Goal: Answer question/provide support: Answer question/provide support

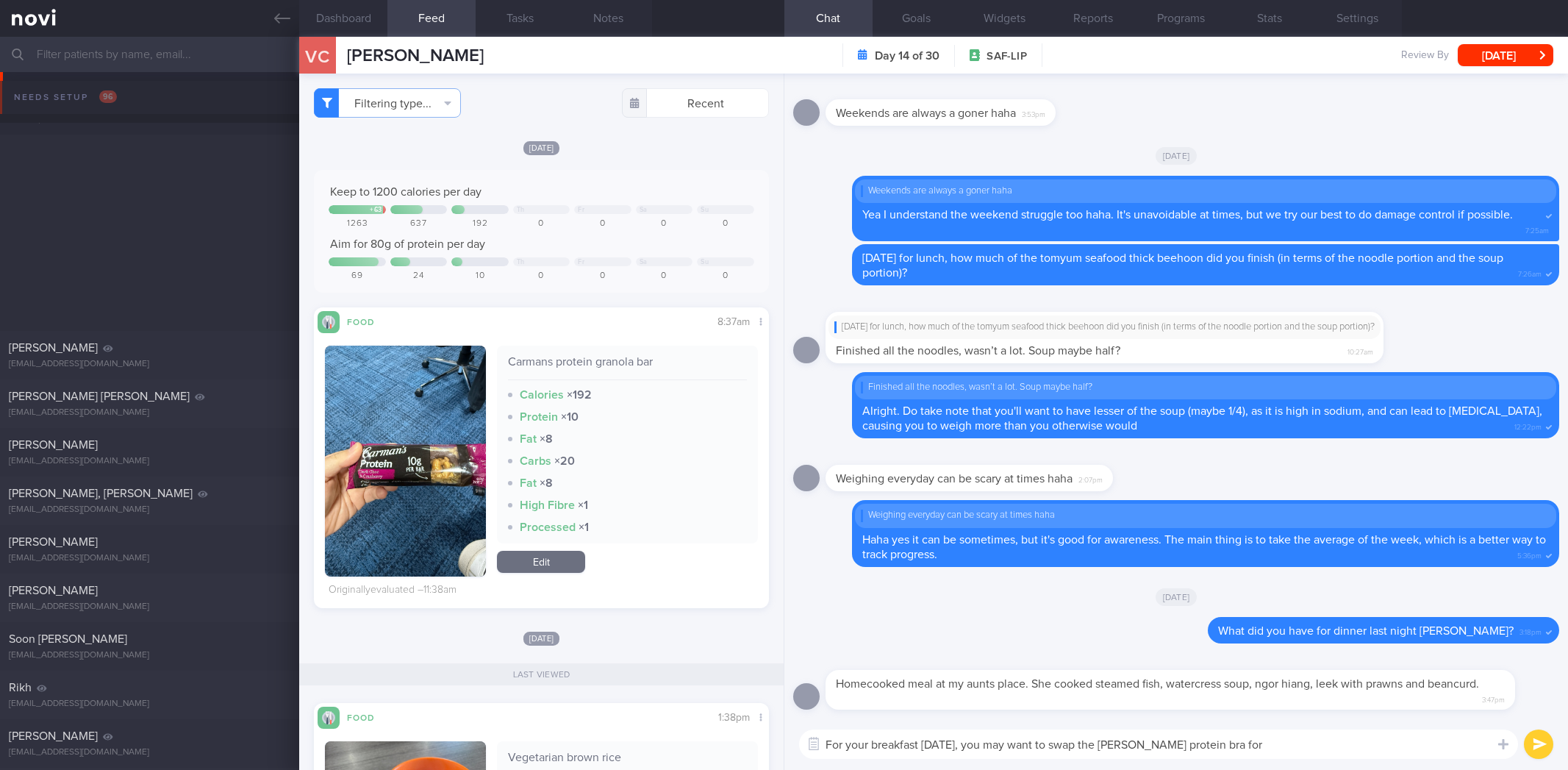
select select "8"
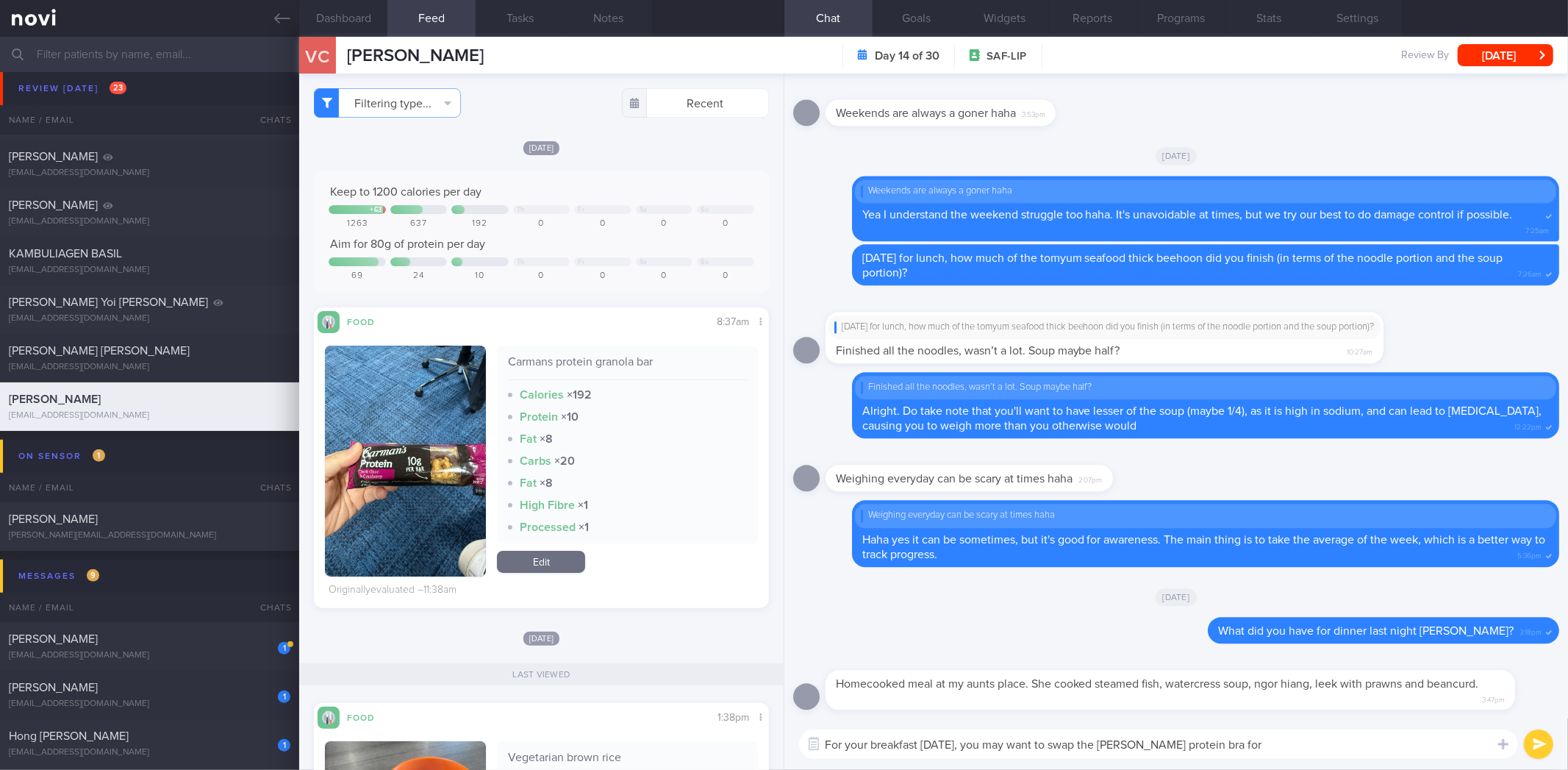
click at [1290, 746] on textarea "For your breakfast today, you may want to swap the Carman's protein bra for" at bounding box center [1158, 745] width 719 height 29
type textarea "For your breakfast today, you may want to swap the Carman's protein bar for the…"
click at [801, 731] on button "button" at bounding box center [814, 744] width 26 height 26
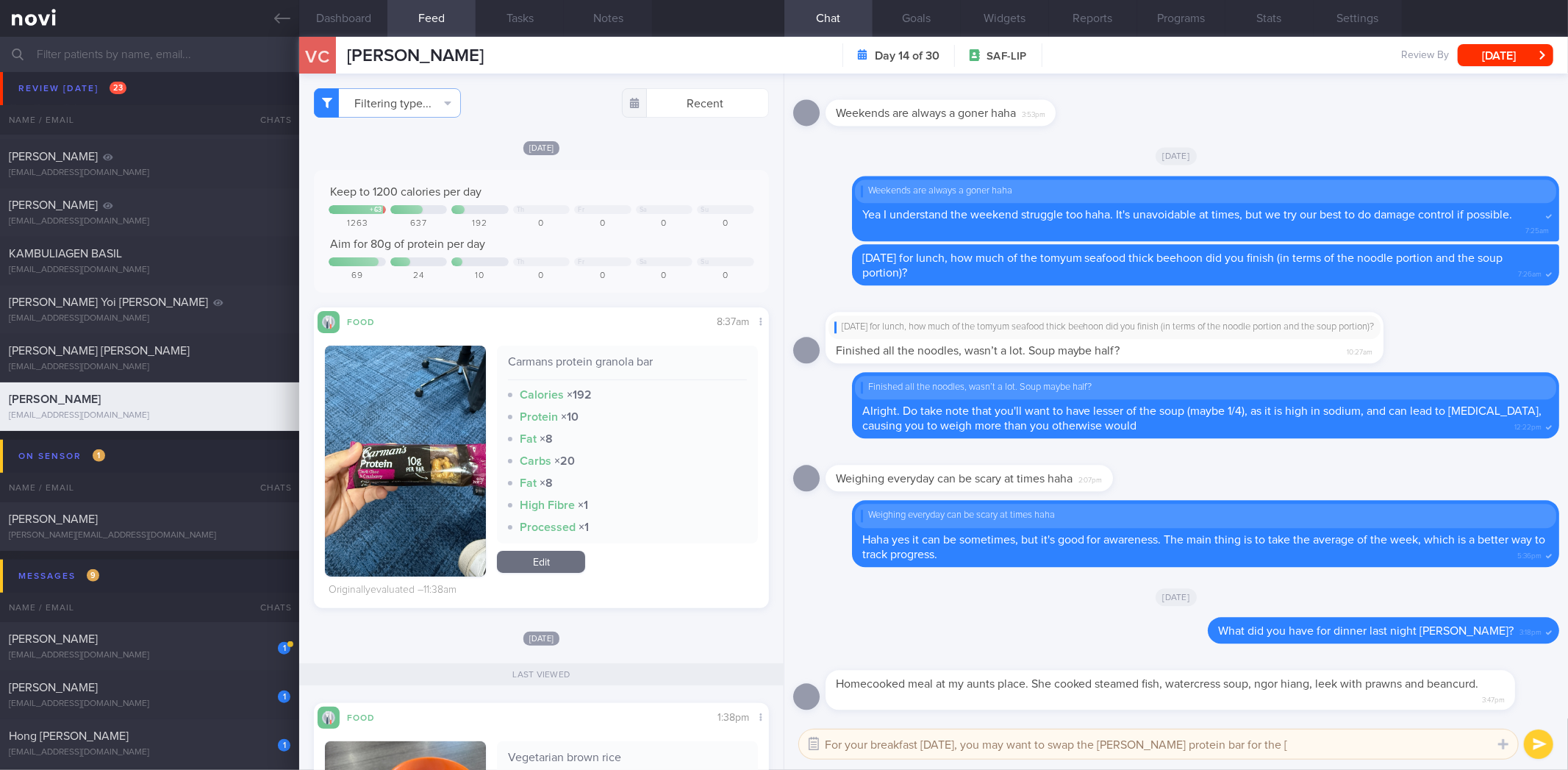
click at [820, 745] on button "button" at bounding box center [814, 744] width 26 height 26
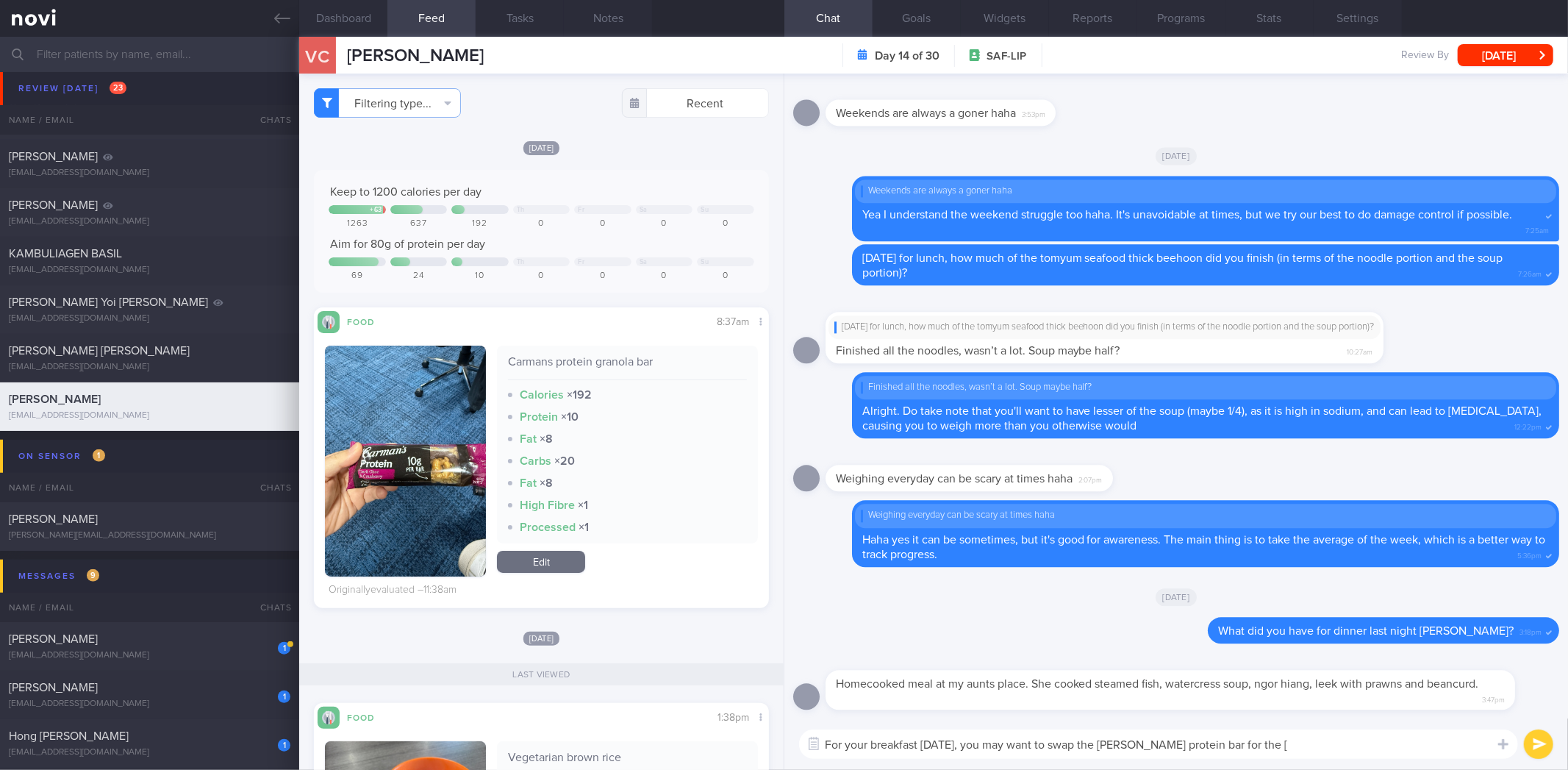
click at [1335, 752] on textarea "For your breakfast today, you may want to swap the Carman's protein bar for the…" at bounding box center [1158, 745] width 719 height 29
paste textarea "https://www.amazon.sg/stores/page/8D233272-596B-47CC-B93F-D3499567617E?ingress=…"
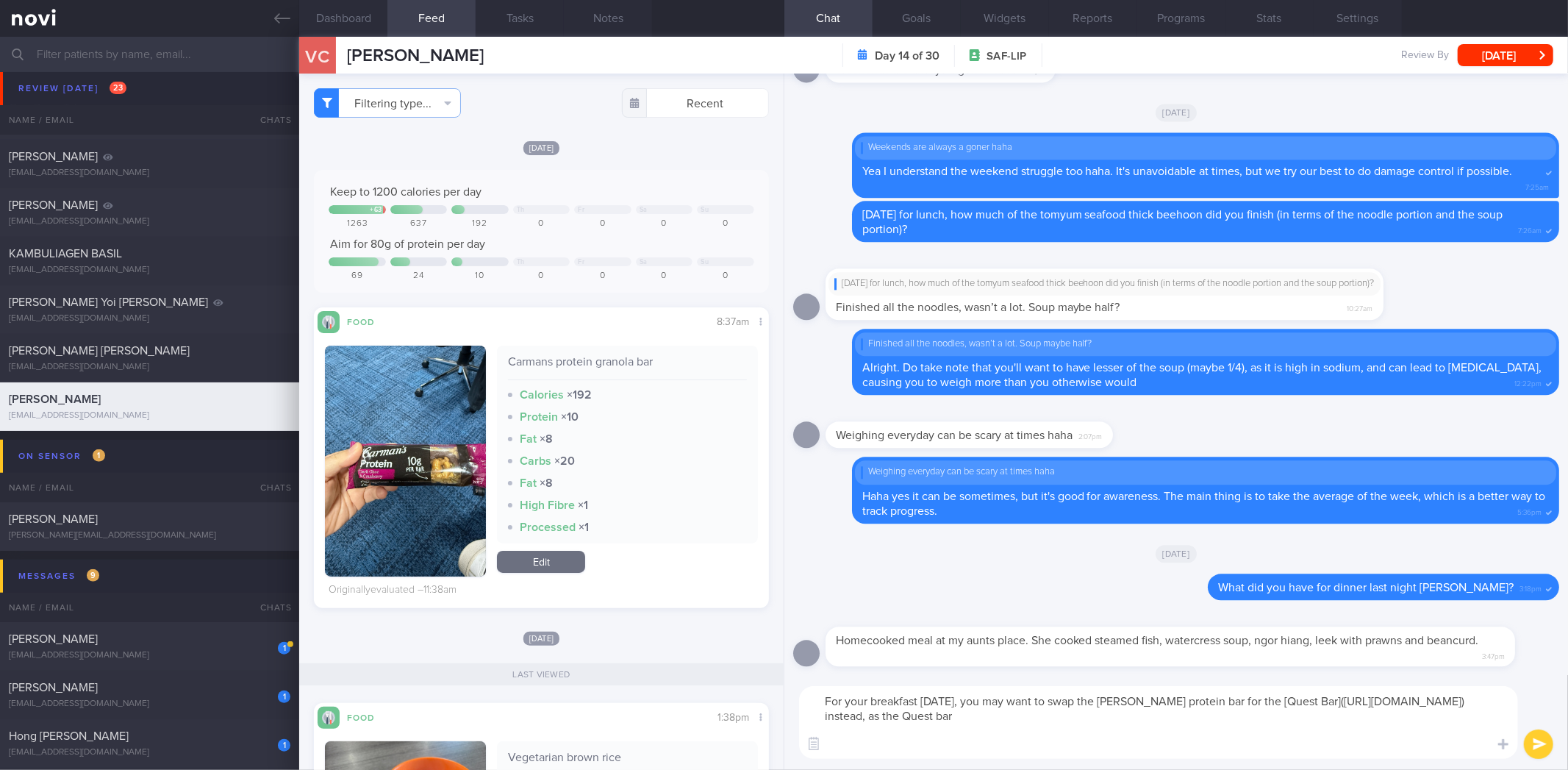
scroll to position [0, 0]
type textarea "For your breakfast today, you may want to swap the Carman's protein bar for the…"
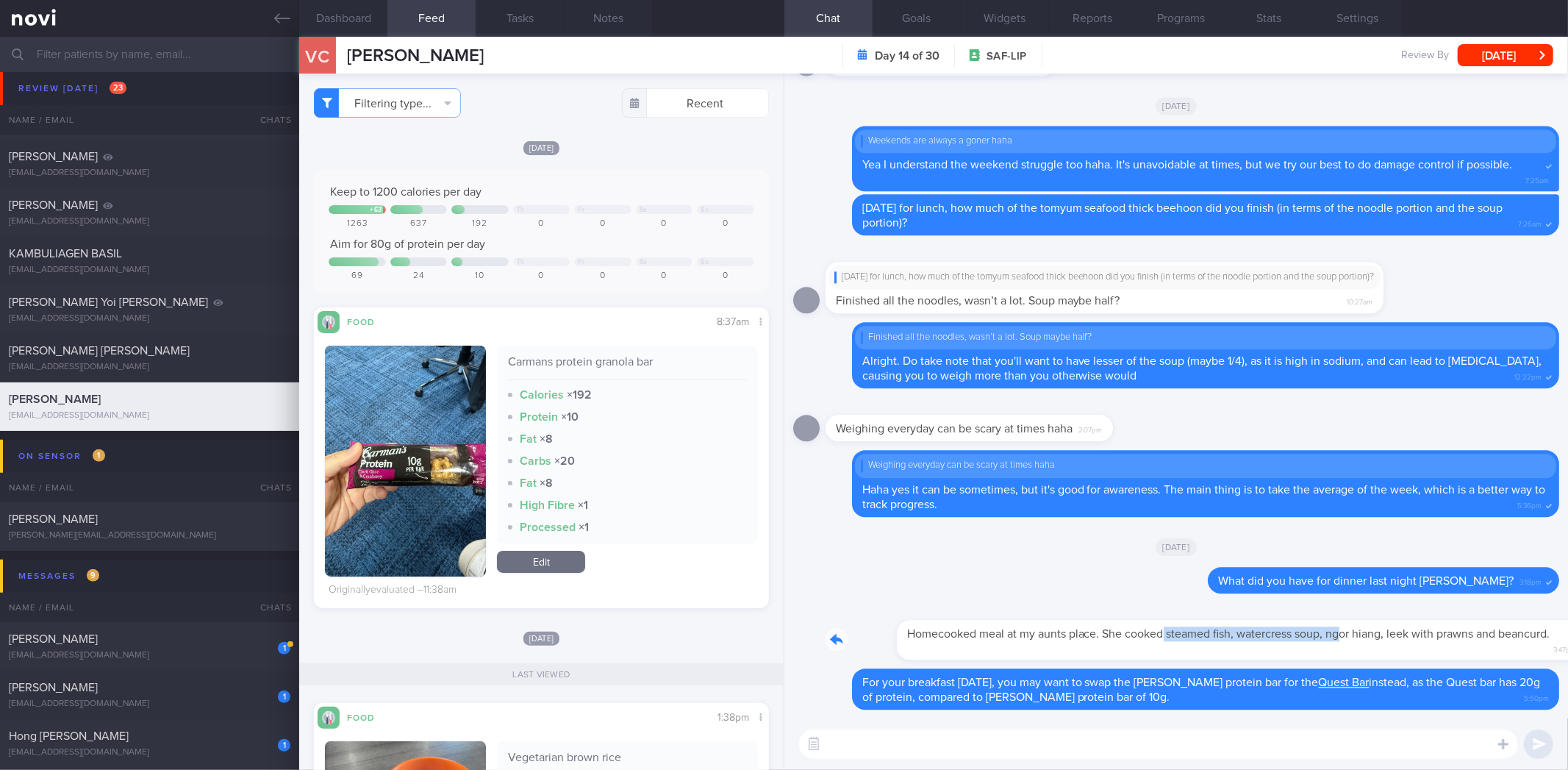
drag, startPoint x: 1091, startPoint y: 657, endPoint x: 1272, endPoint y: 666, distance: 181.2
click at [1272, 666] on div "Homecooked meal at my aunts place. She cooked steamed fish, watercress soup, ng…" at bounding box center [1176, 636] width 766 height 67
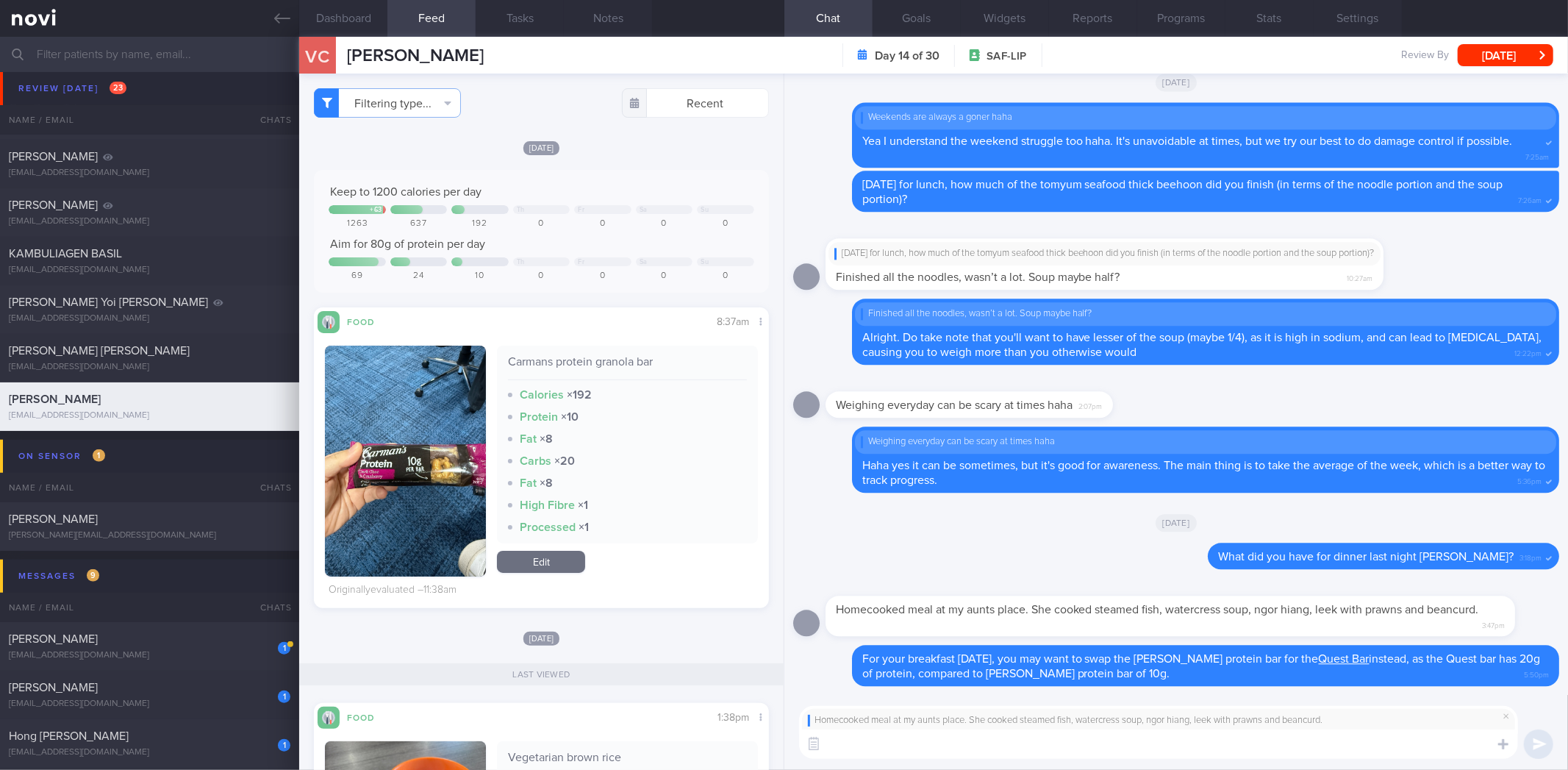
click at [1202, 752] on textarea at bounding box center [1158, 745] width 719 height 29
type textarea "Okay that sounds quite healthy! Did it come with any rice? And how much of the …"
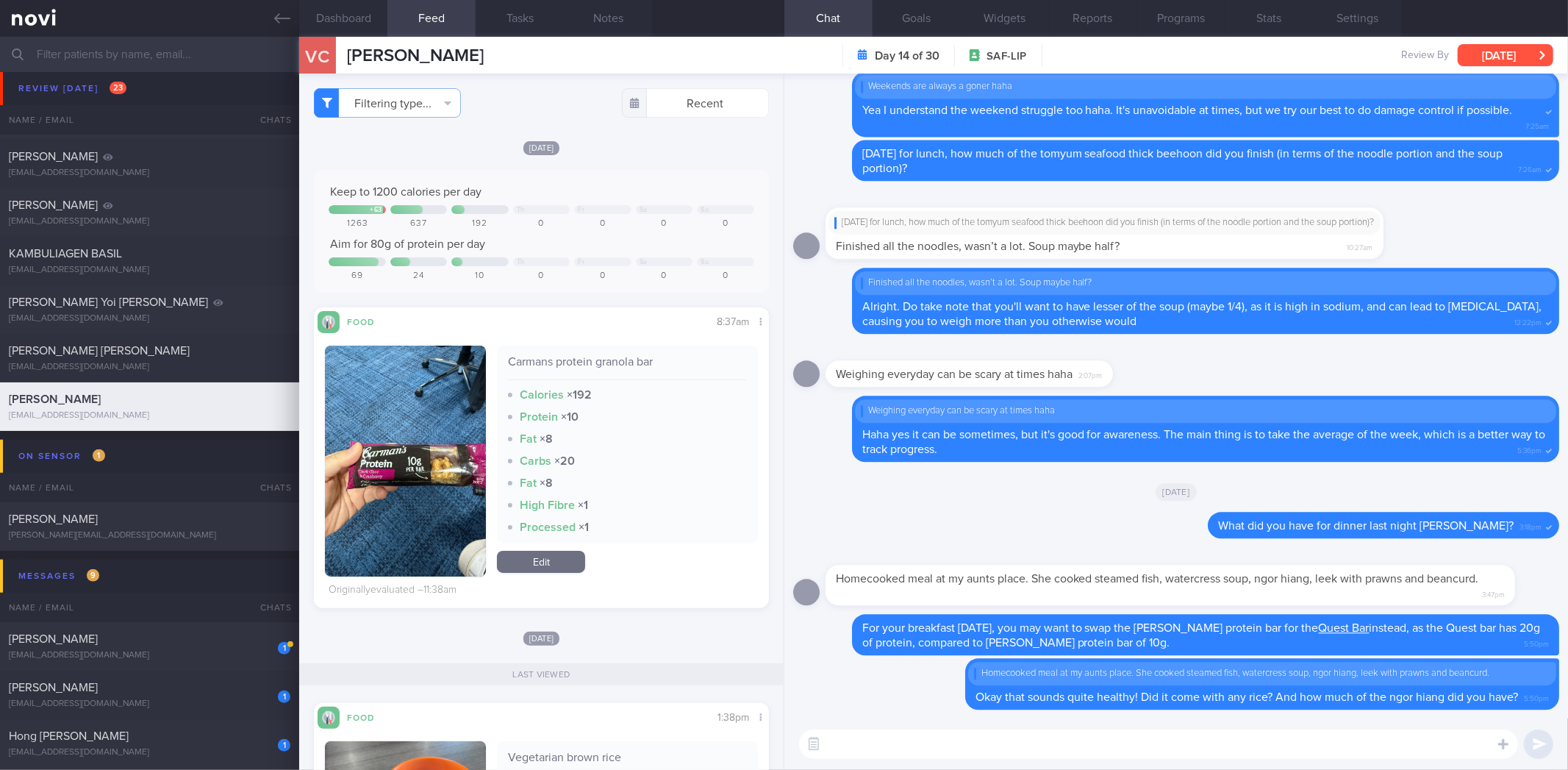
click at [1508, 53] on button "[DATE]" at bounding box center [1505, 55] width 96 height 22
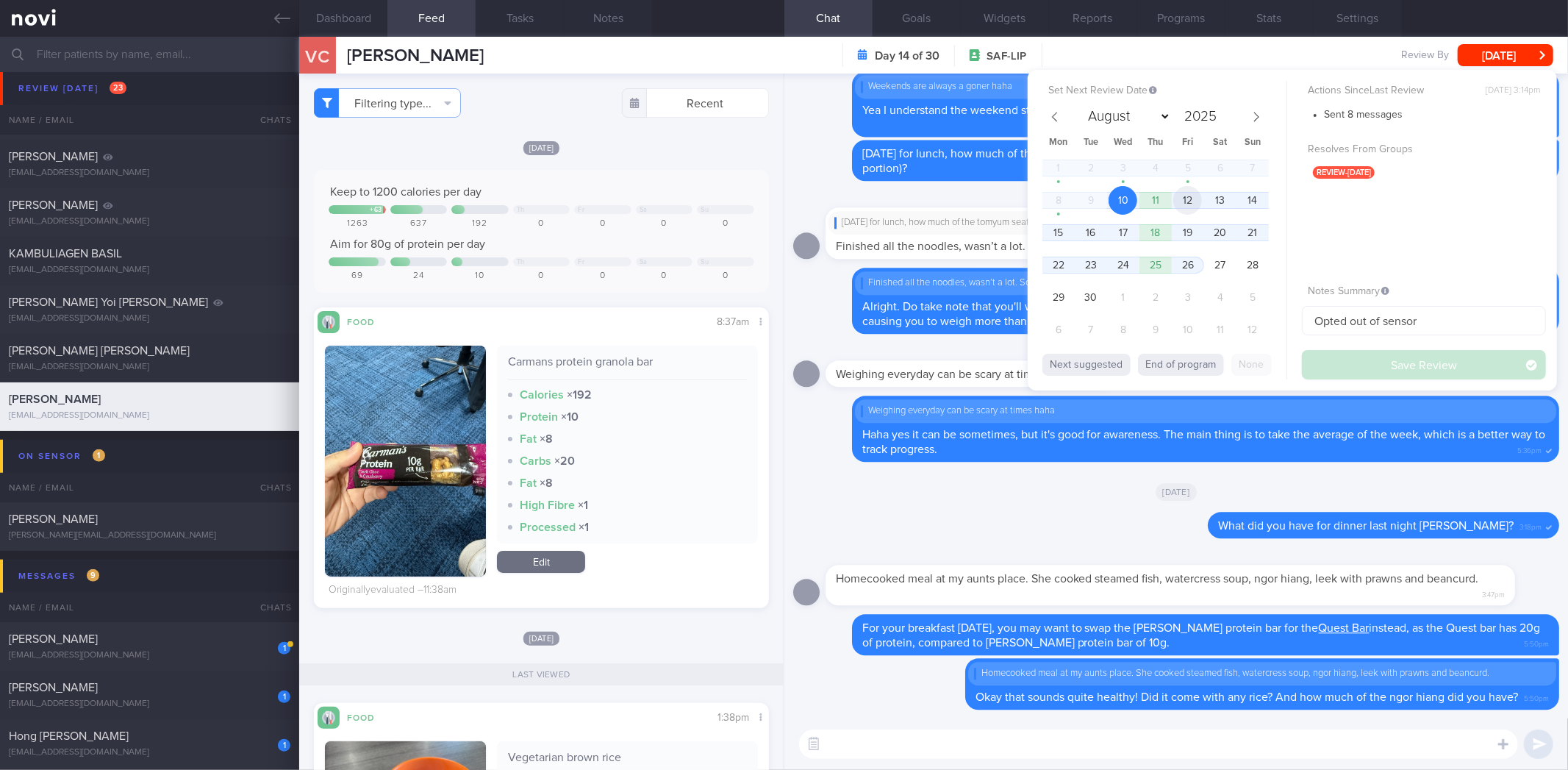
click at [1194, 202] on span "12" at bounding box center [1188, 200] width 29 height 29
click at [1334, 358] on button "Save Review" at bounding box center [1424, 365] width 244 height 29
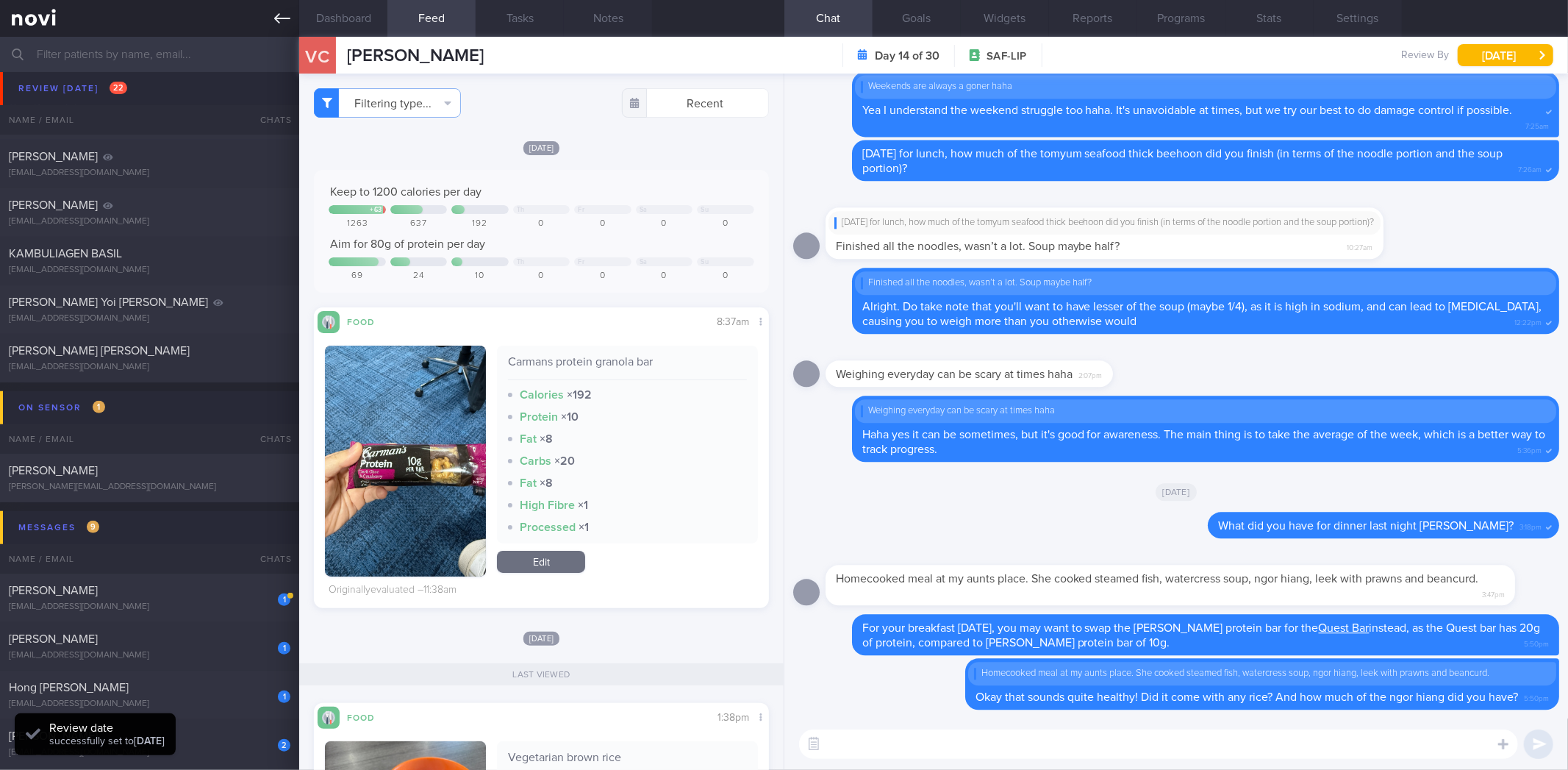
click at [288, 11] on icon at bounding box center [282, 19] width 16 height 16
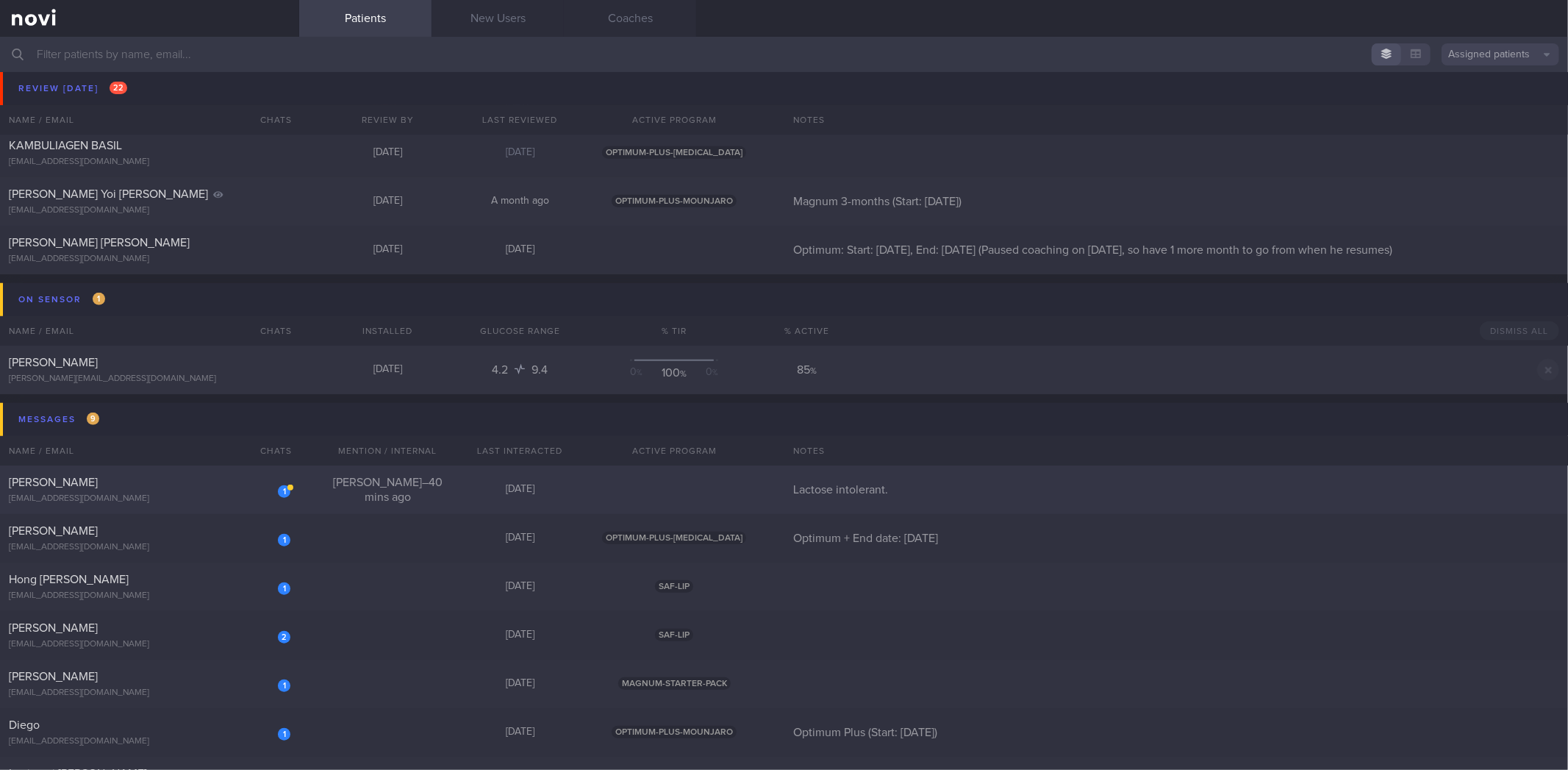
scroll to position [1034, 0]
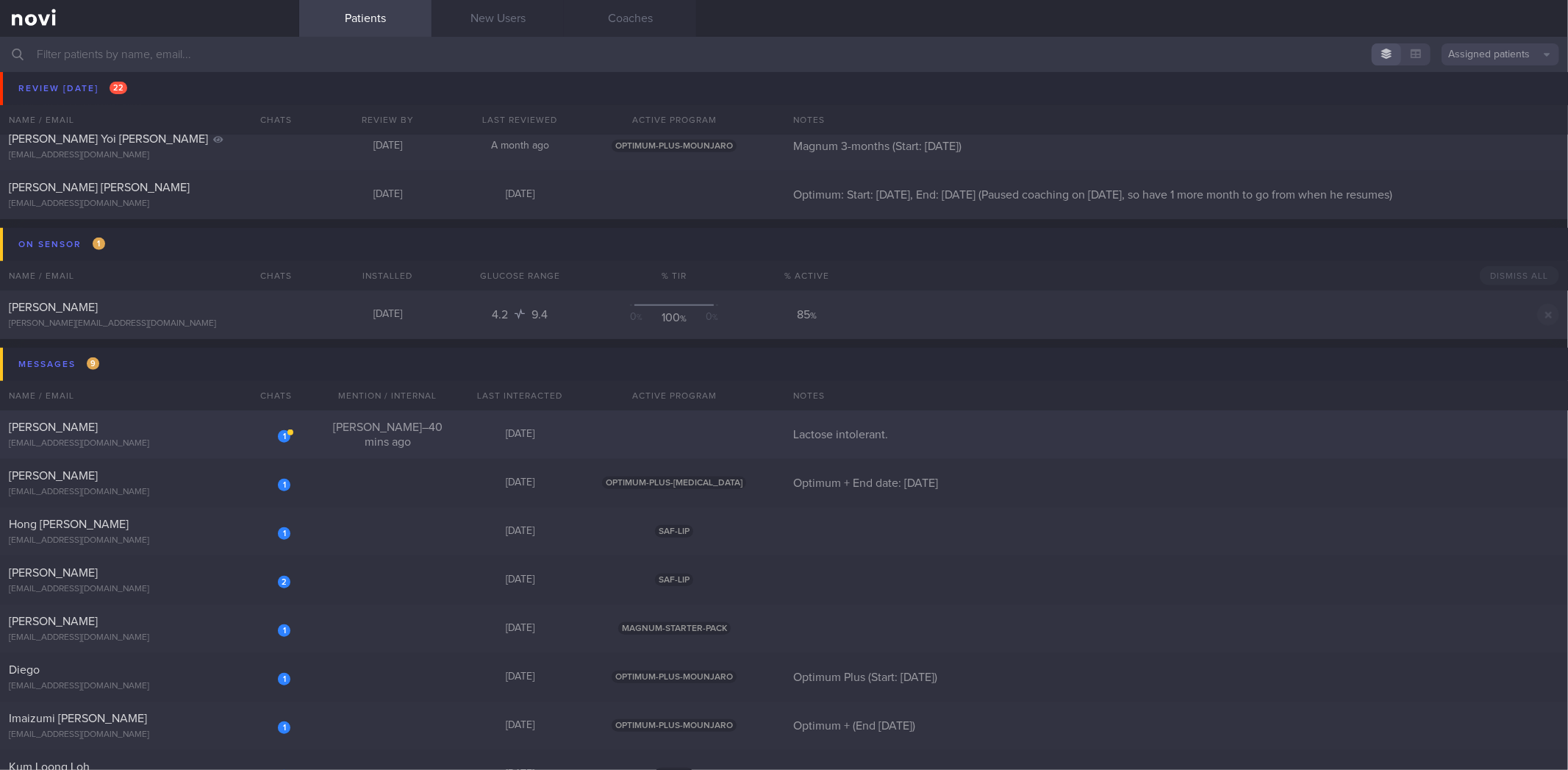
click at [239, 424] on div "[PERSON_NAME]" at bounding box center [148, 427] width 278 height 15
select select "8"
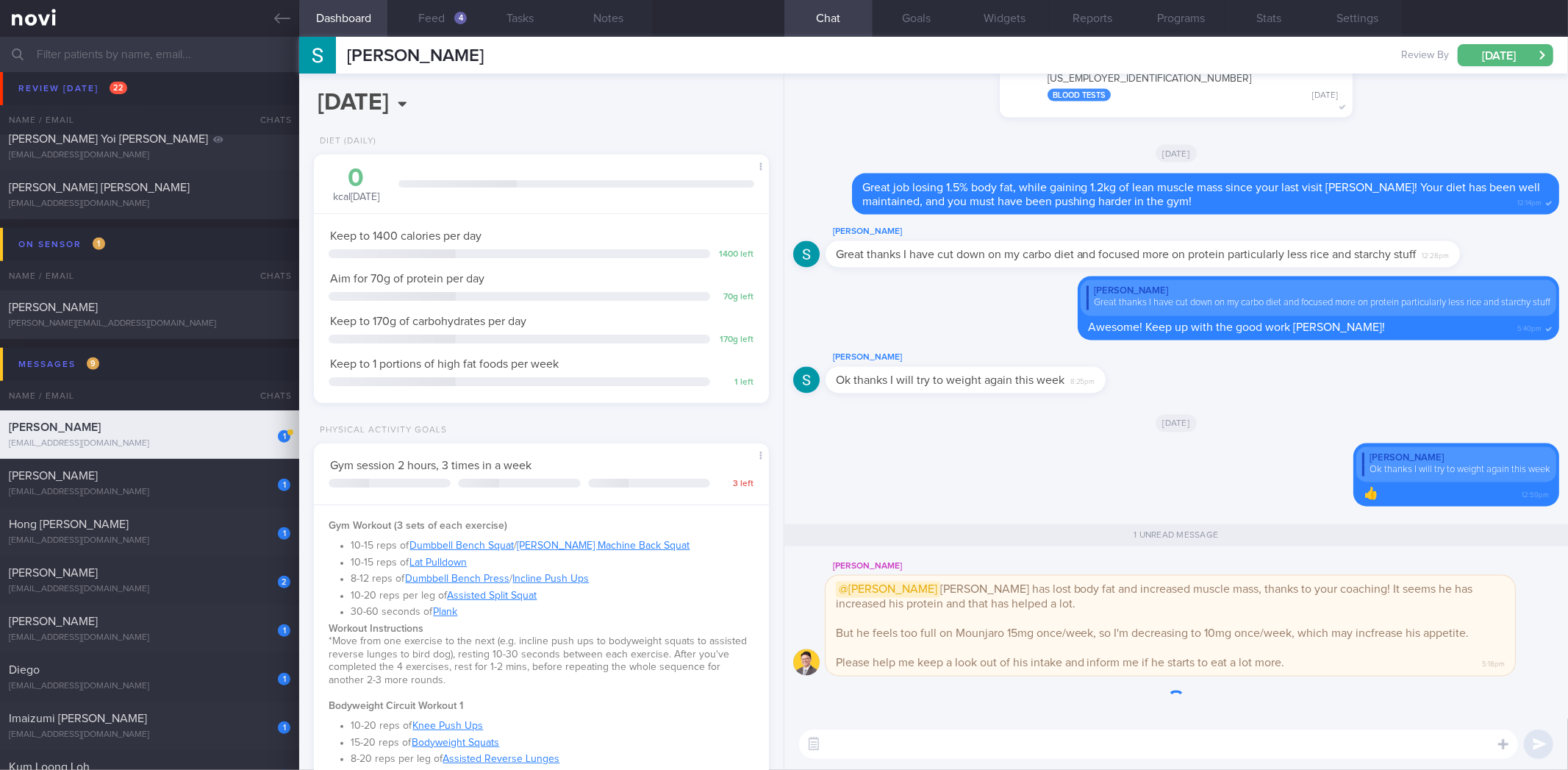
click at [1033, 752] on textarea at bounding box center [1158, 745] width 719 height 29
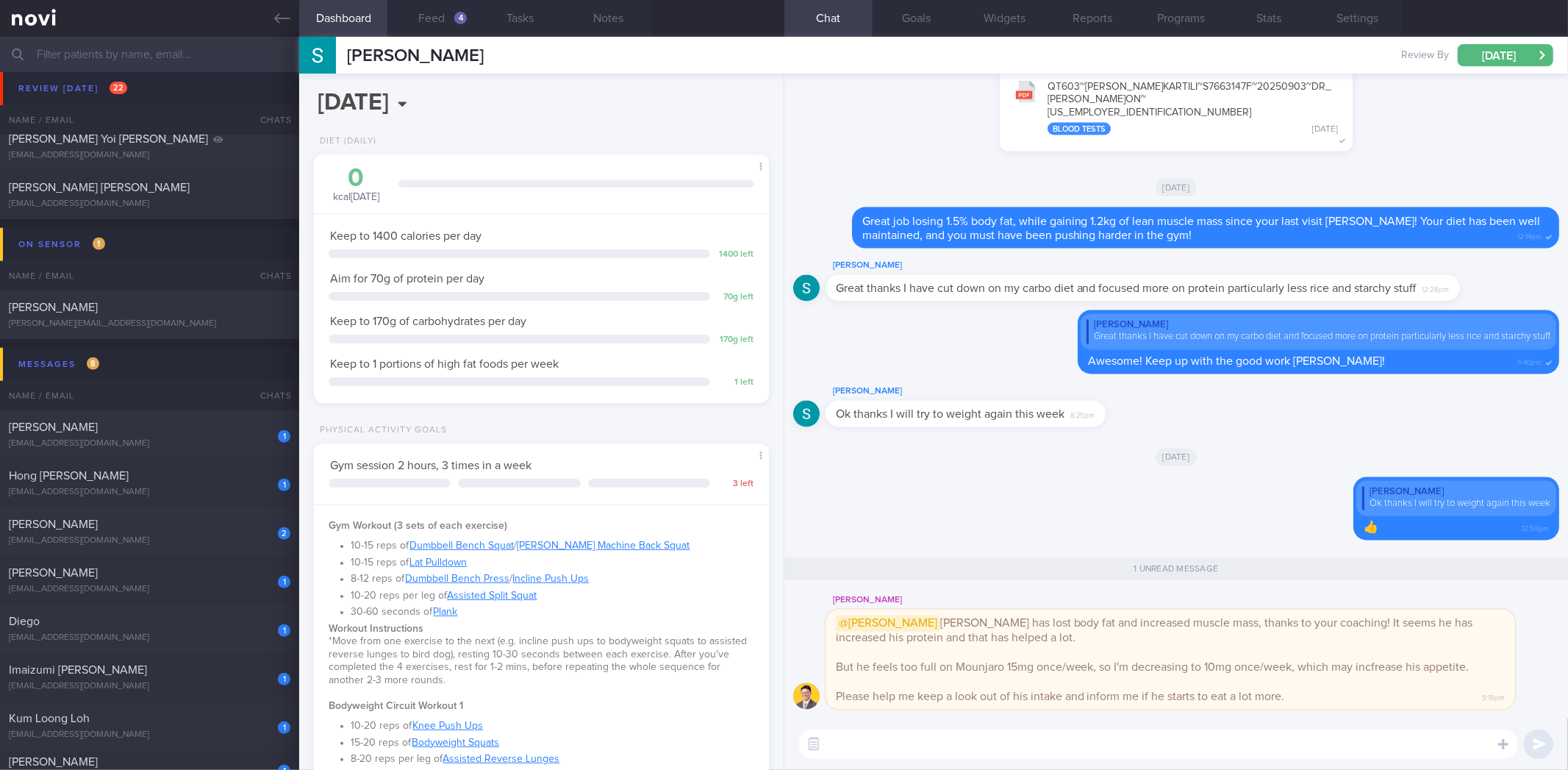
scroll to position [207, 415]
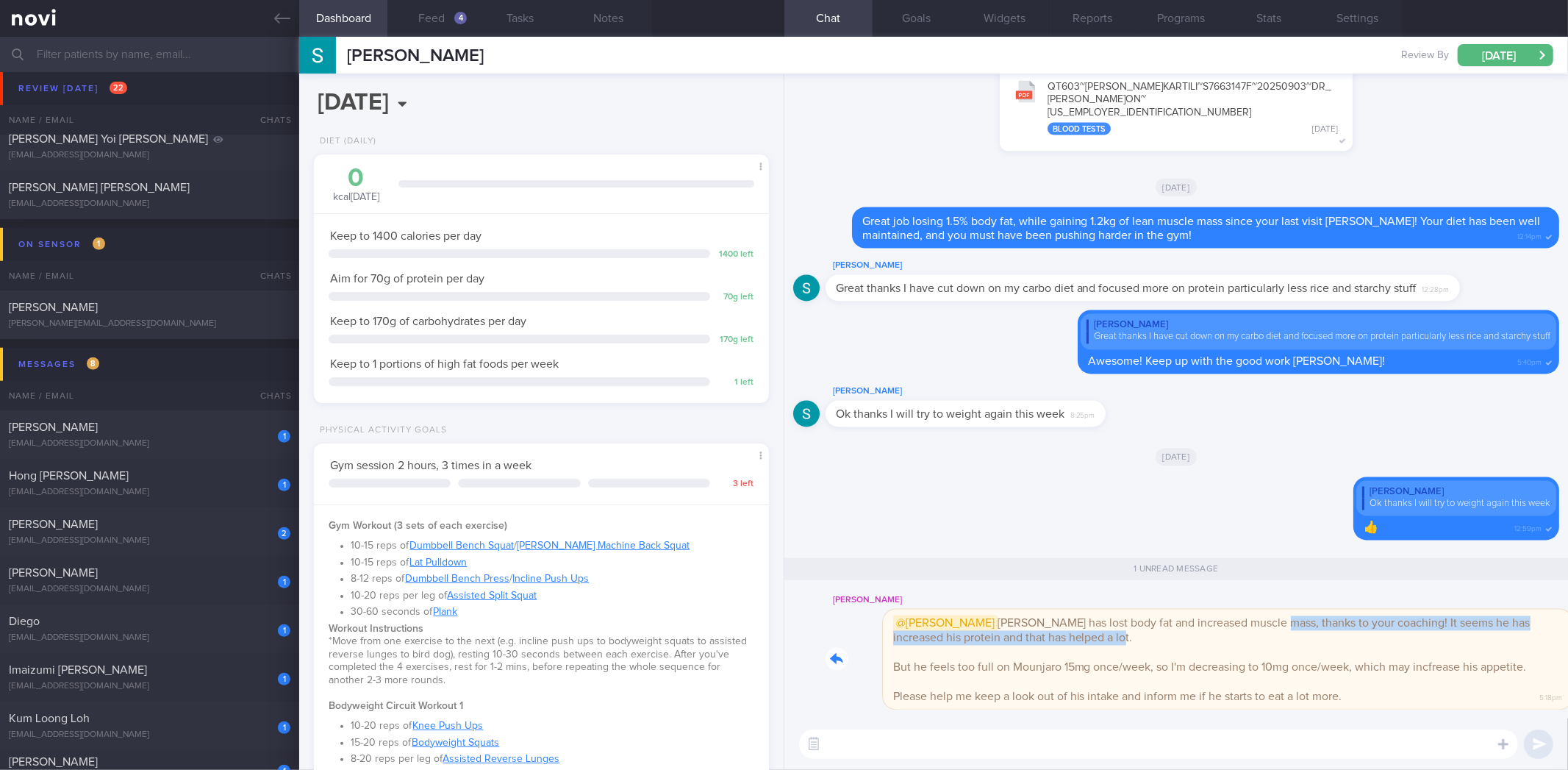
drag, startPoint x: 1071, startPoint y: 643, endPoint x: 1181, endPoint y: 619, distance: 112.6
click at [1181, 619] on div "[PERSON_NAME] @[PERSON_NAME] [PERSON_NAME] has lost body fat and increased musc…" at bounding box center [1193, 651] width 734 height 118
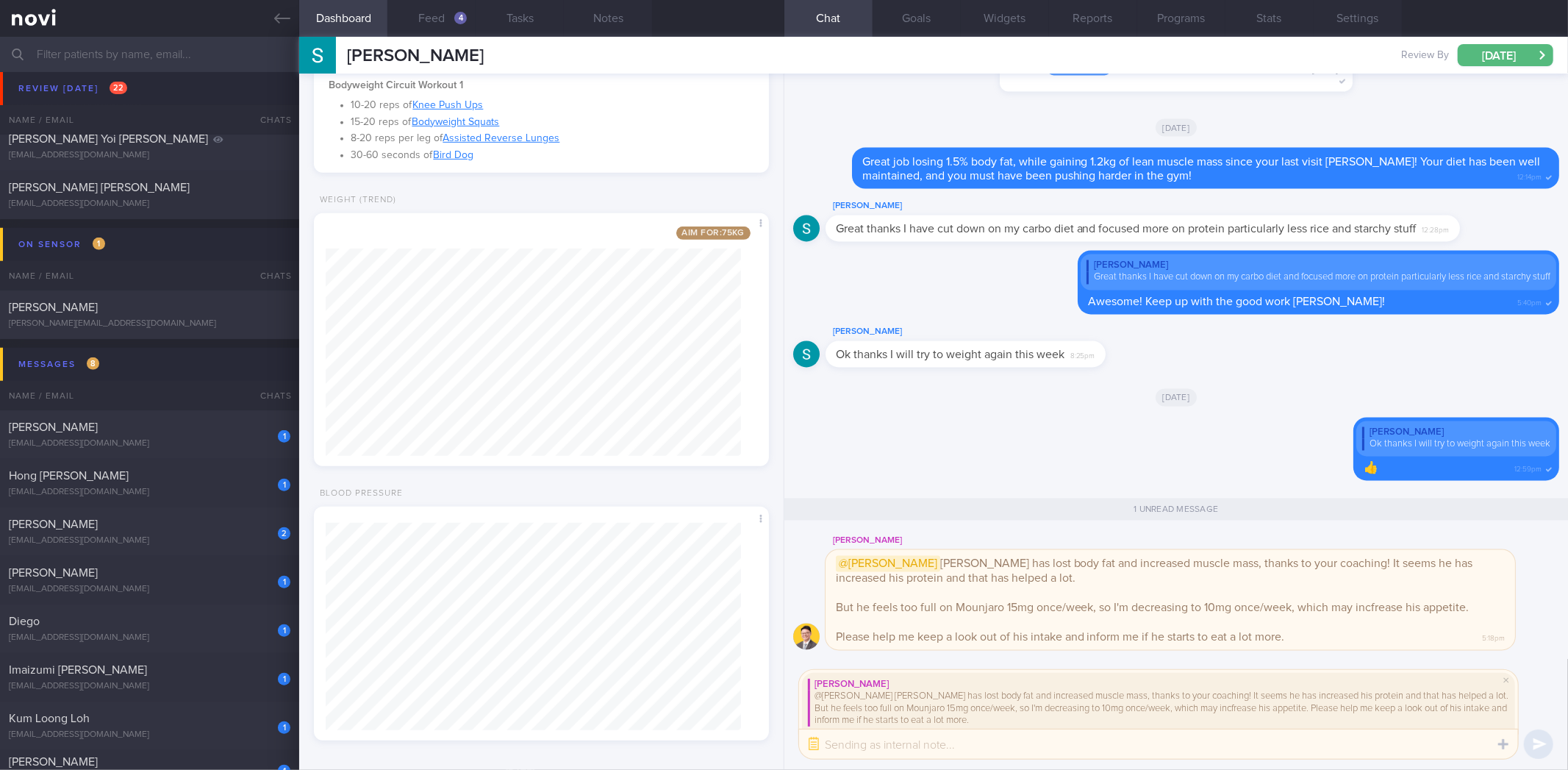
scroll to position [627, 0]
click at [967, 741] on textarea at bounding box center [1158, 745] width 719 height 29
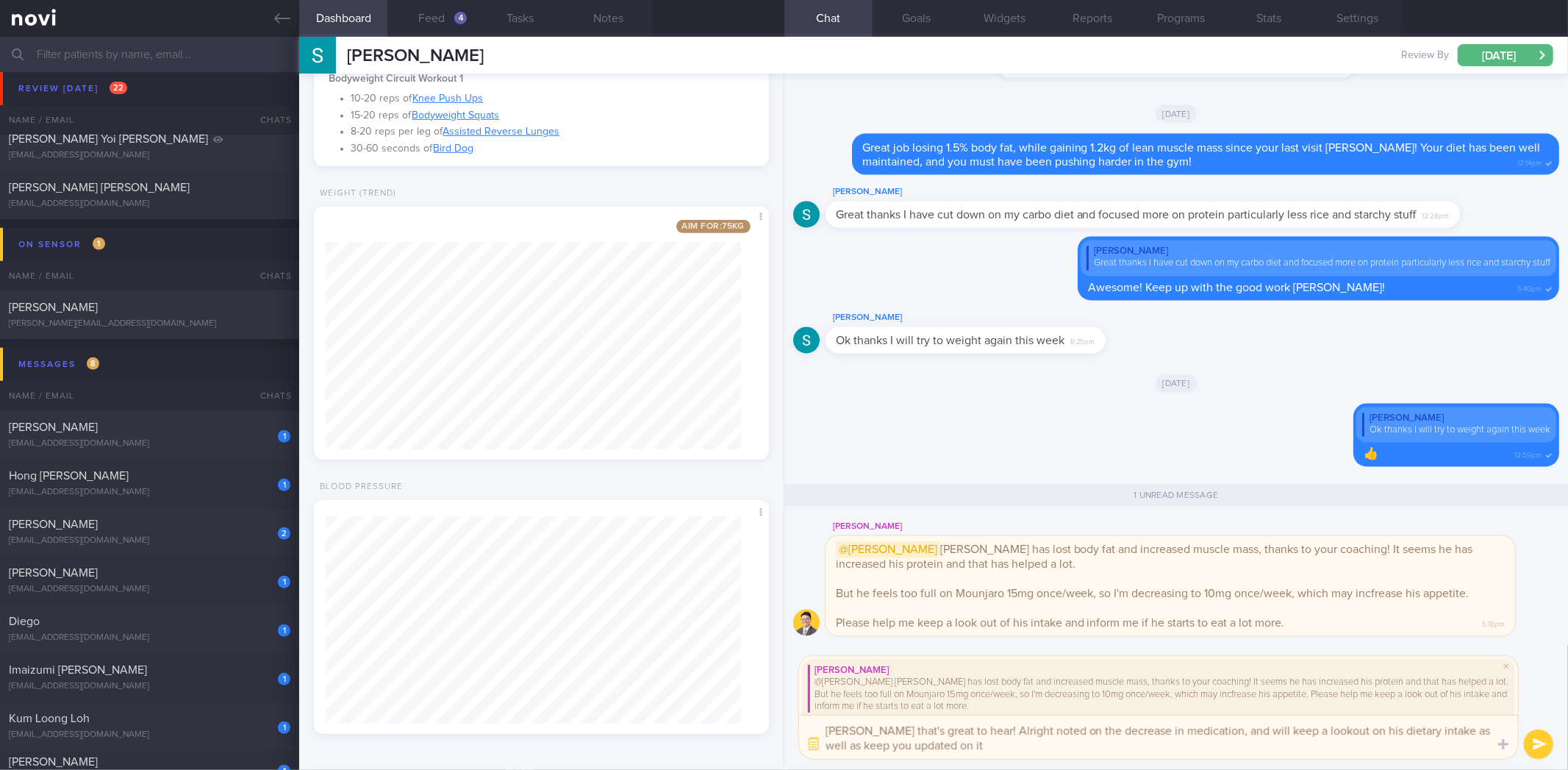
type textarea "[PERSON_NAME] that's great to hear! Alright noted on the decrease in medication…"
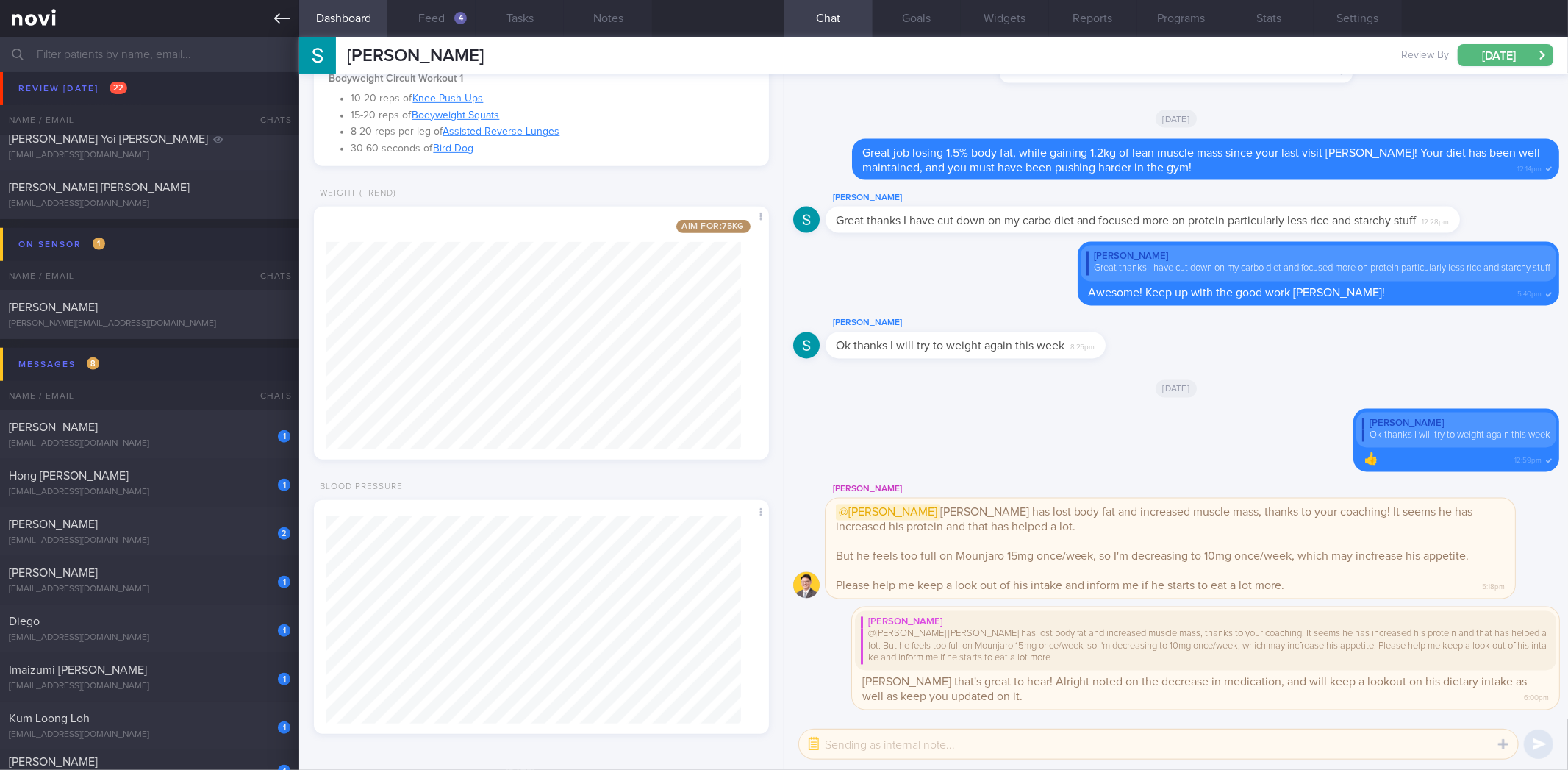
click at [282, 20] on icon at bounding box center [282, 19] width 16 height 16
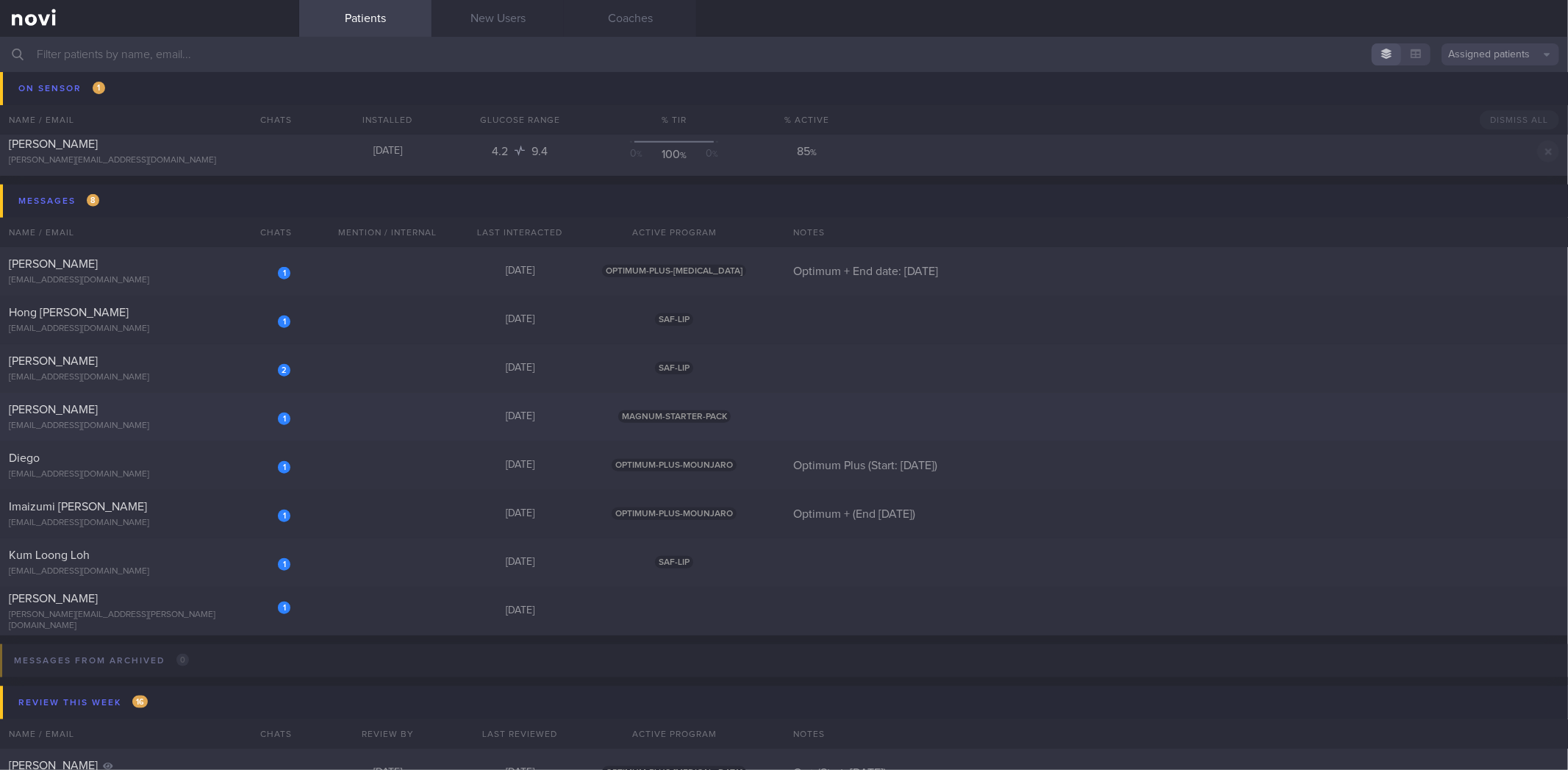
scroll to position [1280, 0]
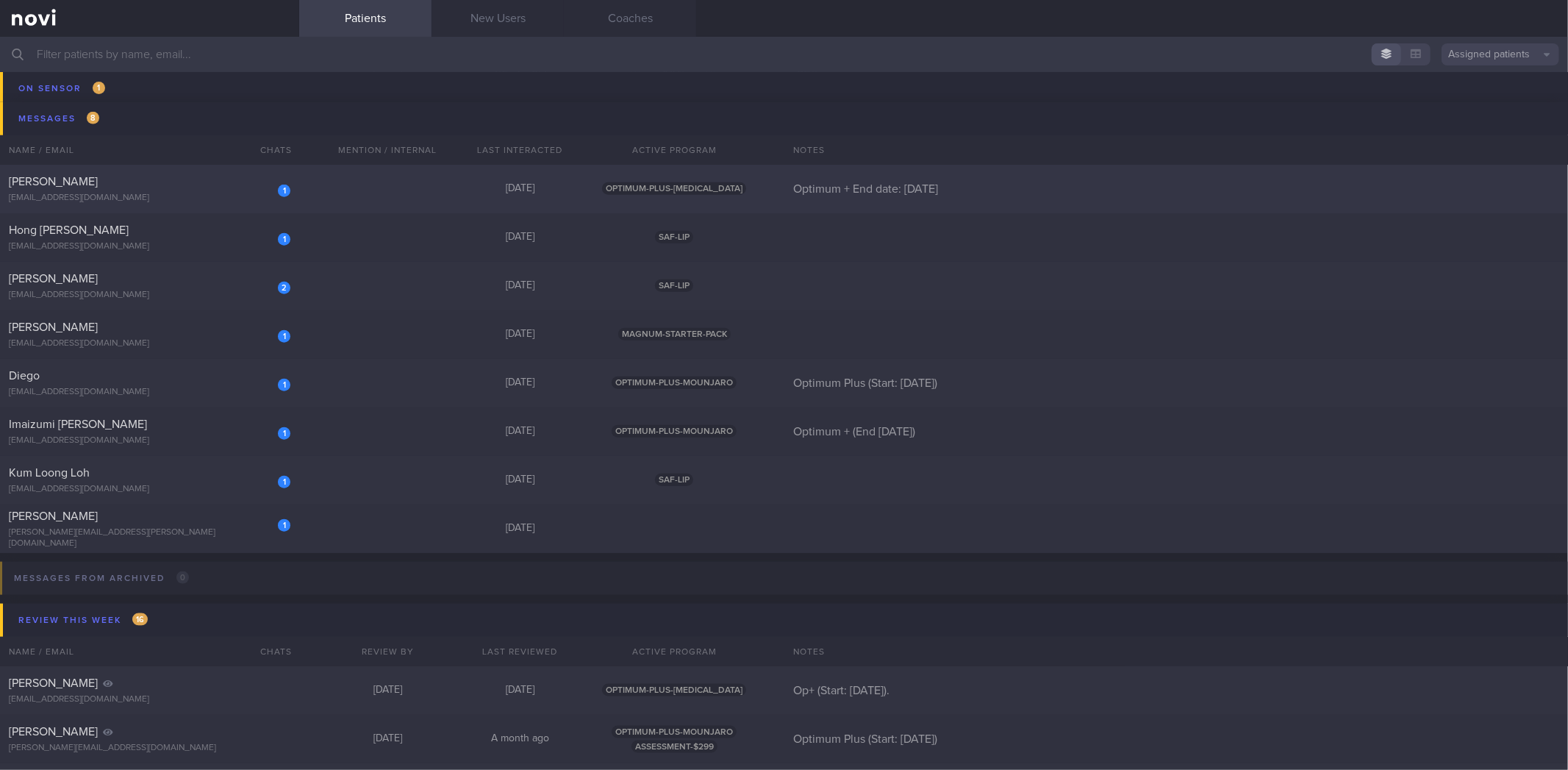
click at [258, 172] on div "1 [PERSON_NAME] [EMAIL_ADDRESS][DOMAIN_NAME] [DATE] OPTIMUM-PLUS-[MEDICAL_DATA]…" at bounding box center [784, 189] width 1568 height 48
select select "8"
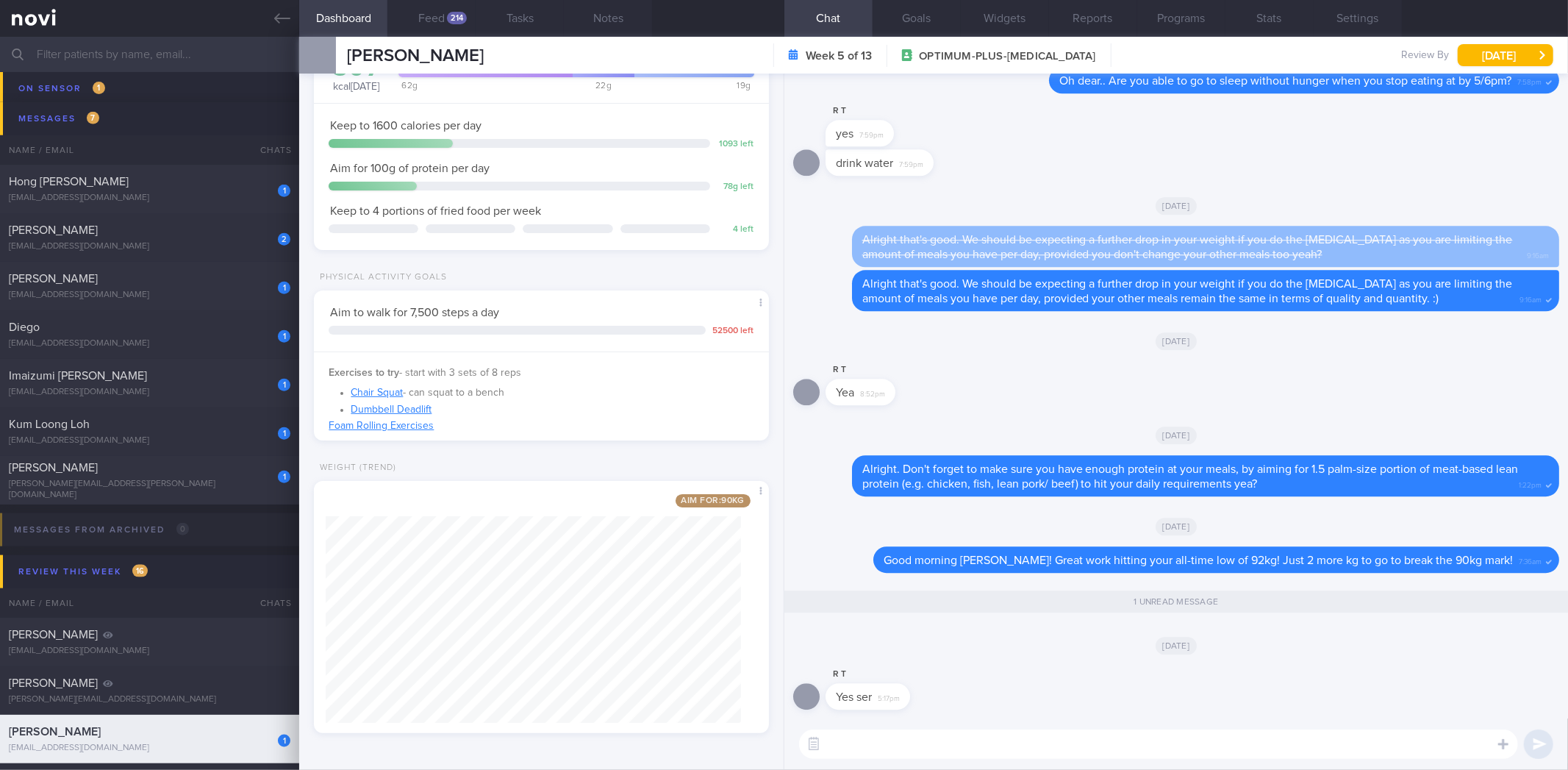
click at [1066, 729] on div "​ ​" at bounding box center [1176, 744] width 784 height 51
click at [1064, 737] on textarea at bounding box center [1158, 745] width 719 height 29
type textarea "How's this week"
click at [433, 13] on button "Feed 214" at bounding box center [432, 18] width 88 height 37
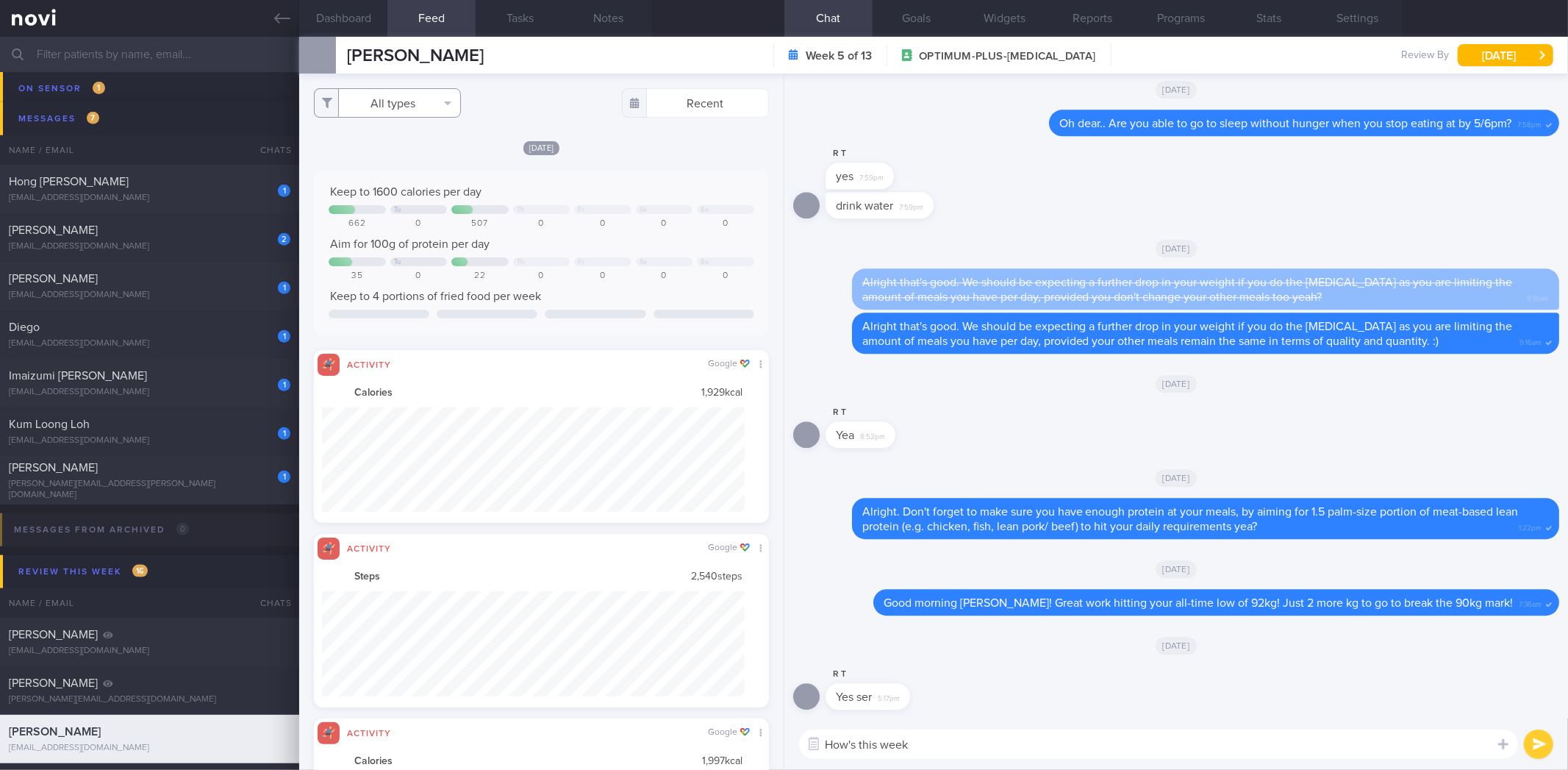
click at [400, 109] on button "All types" at bounding box center [388, 103] width 147 height 29
click at [411, 159] on button "Activity" at bounding box center [388, 154] width 145 height 22
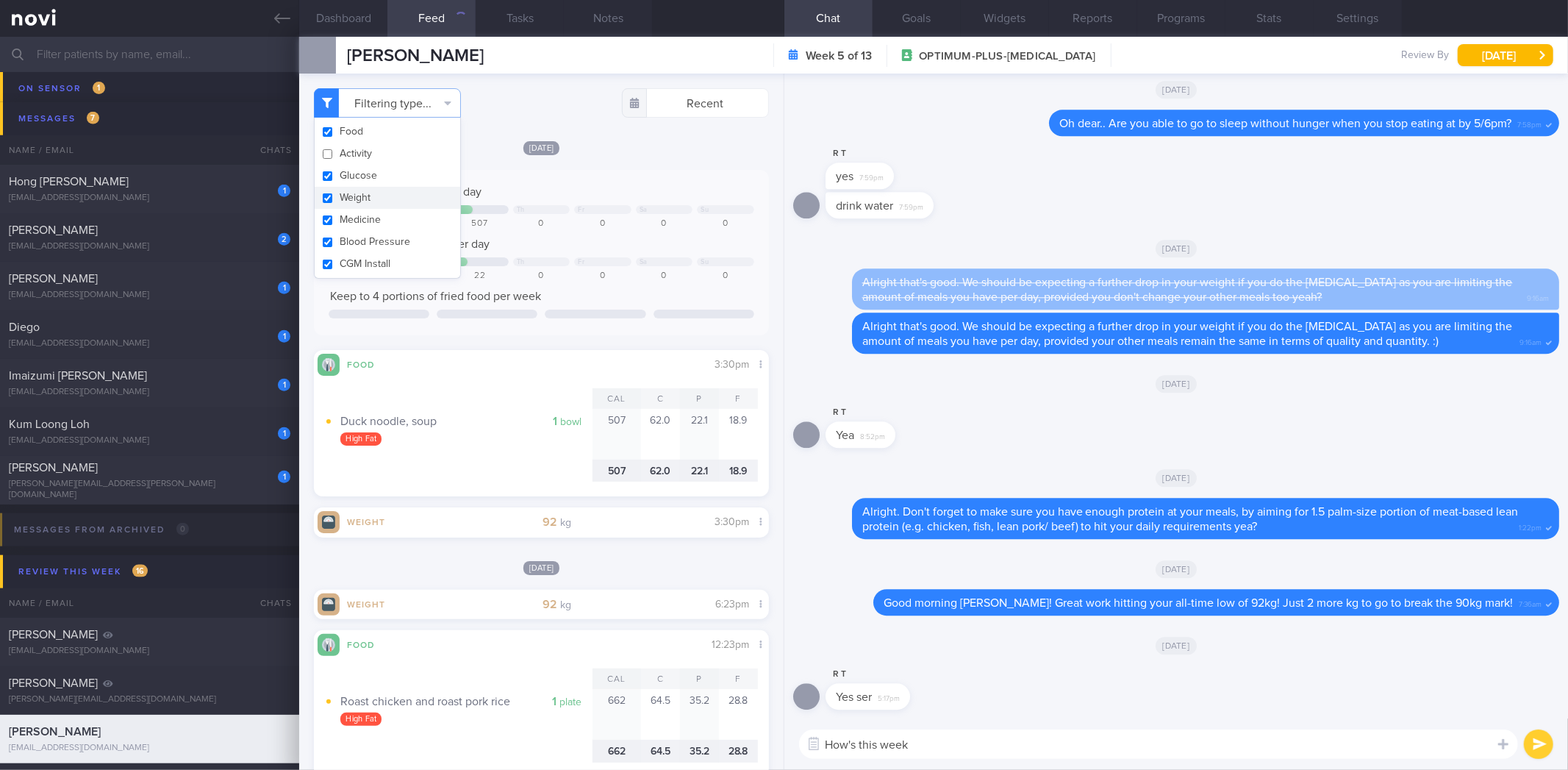
checkbox input "false"
click at [406, 197] on button "Weight" at bounding box center [388, 198] width 145 height 22
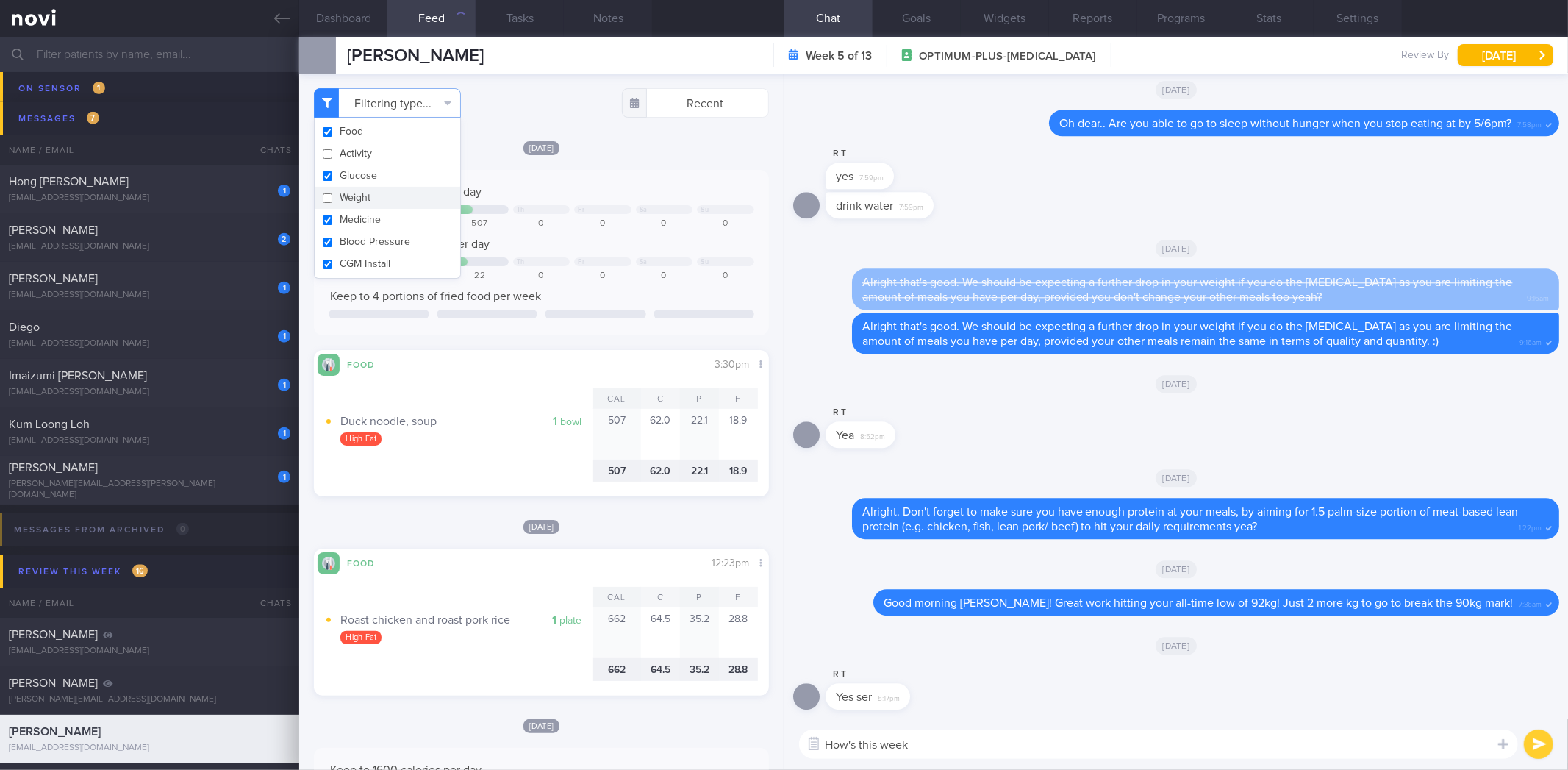
checkbox input "false"
click at [1073, 738] on textarea "How's this week" at bounding box center [1158, 745] width 719 height 29
click at [1019, 749] on textarea "How's this week" at bounding box center [1158, 745] width 719 height 29
type textarea "🫡. How's this week going for you so far?"
